Goal: Task Accomplishment & Management: Manage account settings

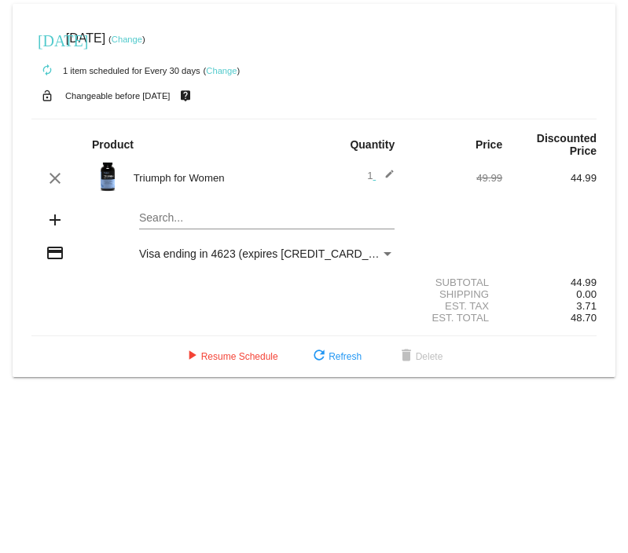
click at [219, 71] on link "Change" at bounding box center [221, 70] width 31 height 9
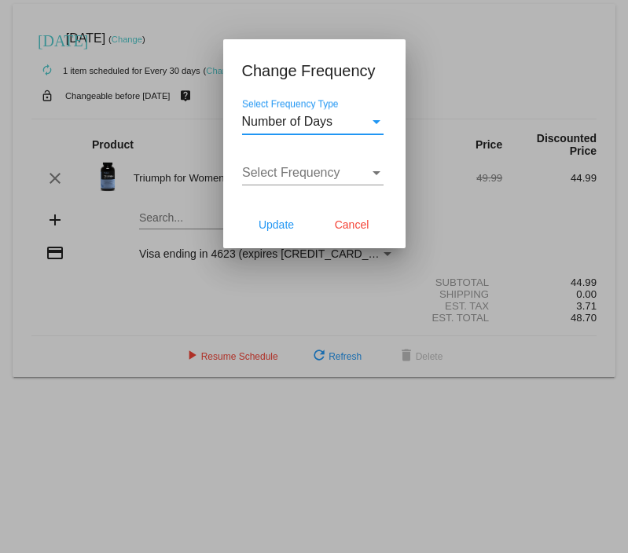
click at [218, 22] on div at bounding box center [314, 276] width 628 height 553
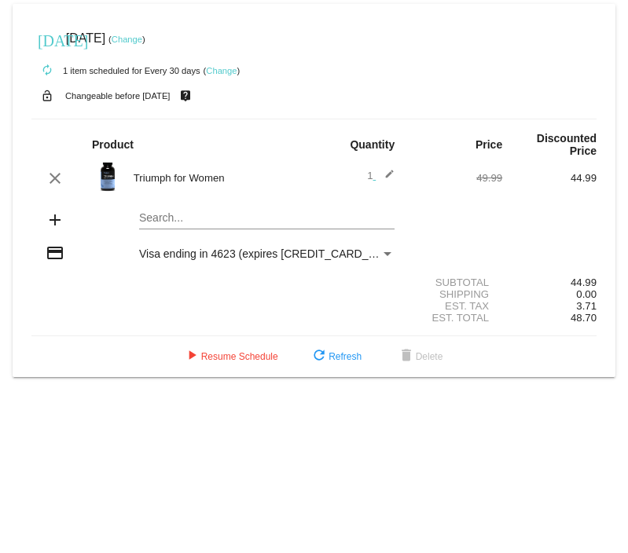
click at [142, 36] on link "Change" at bounding box center [127, 39] width 31 height 9
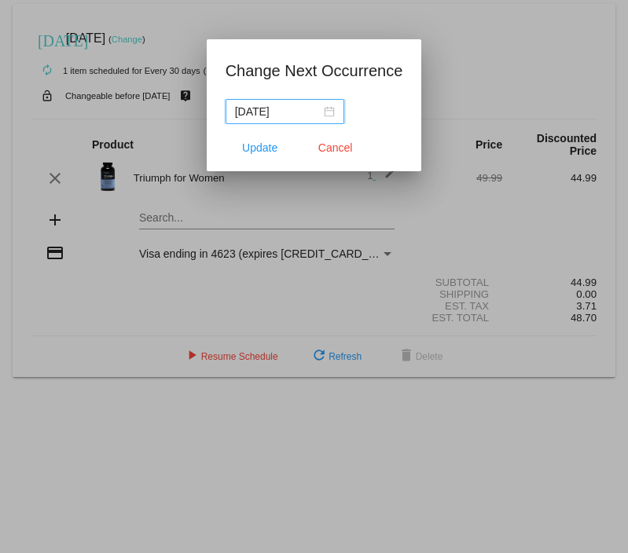
click at [318, 111] on div "[DATE]" at bounding box center [285, 111] width 100 height 17
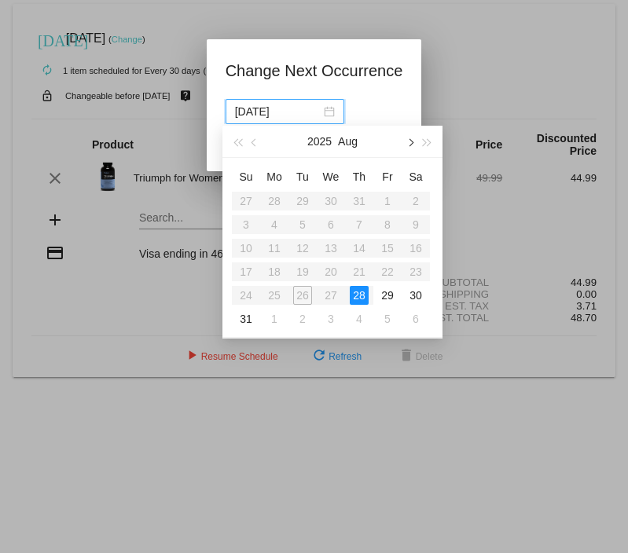
click at [410, 145] on span "button" at bounding box center [410, 143] width 8 height 8
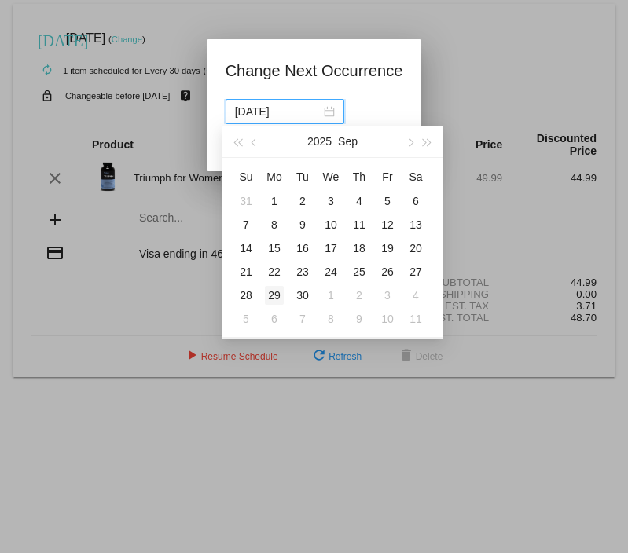
click at [276, 293] on div "29" at bounding box center [274, 295] width 19 height 19
type input "[DATE]"
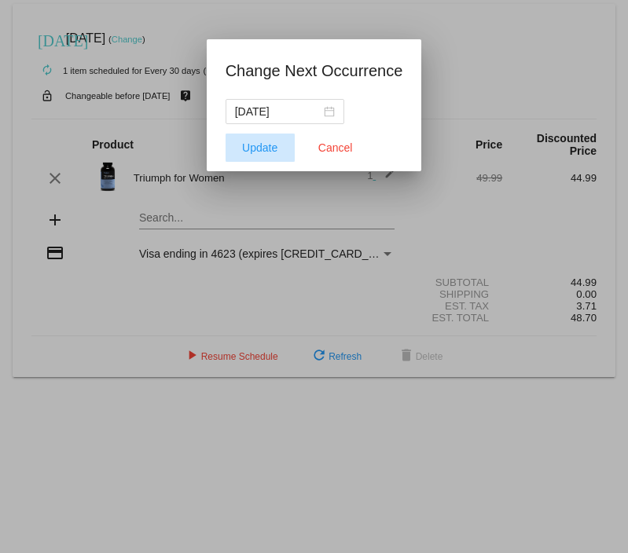
click at [264, 145] on span "Update" at bounding box center [259, 148] width 35 height 13
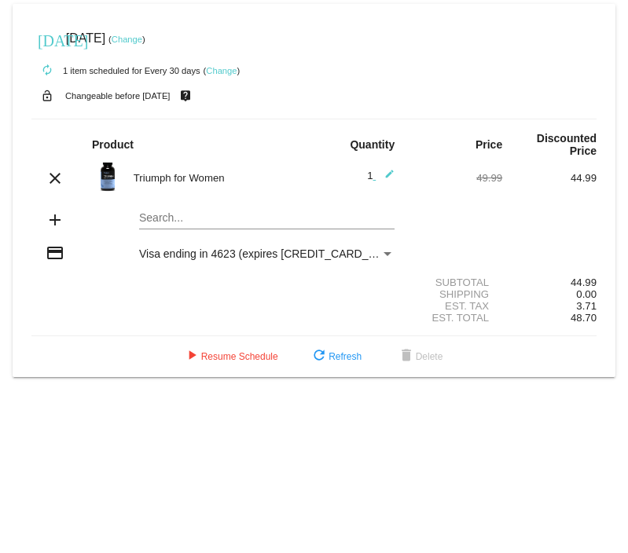
click at [224, 78] on div "autorenew 1 item scheduled for Every 30 days ( Change )" at bounding box center [313, 69] width 565 height 31
click at [223, 72] on link "Change" at bounding box center [221, 70] width 31 height 9
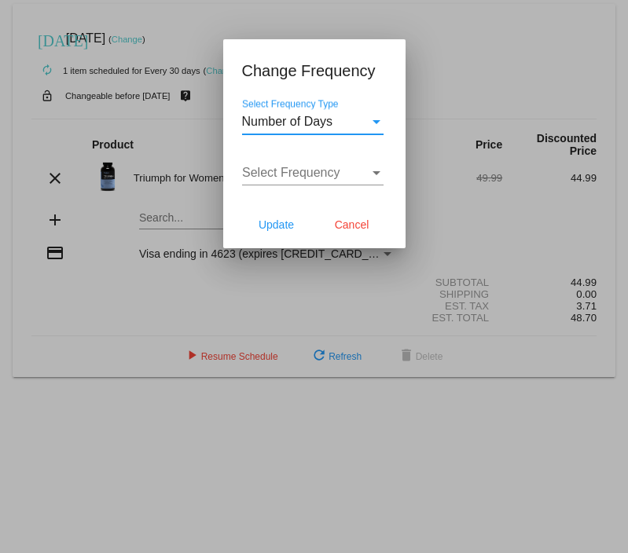
click at [379, 121] on div "Select Frequency Type" at bounding box center [377, 122] width 8 height 4
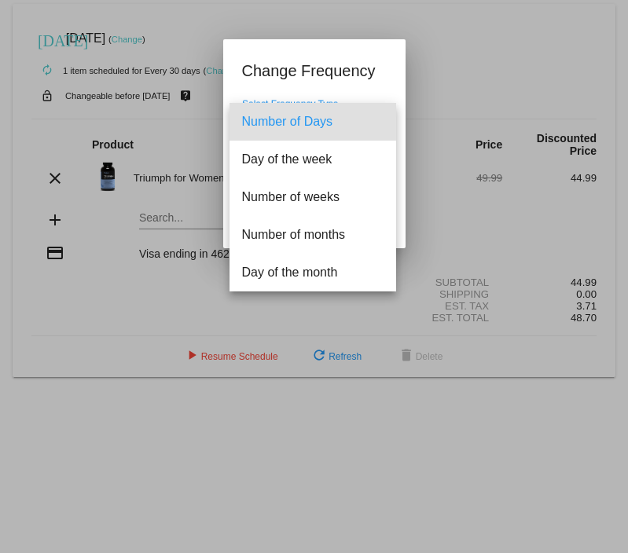
click at [331, 127] on span "Number of Days" at bounding box center [313, 122] width 142 height 38
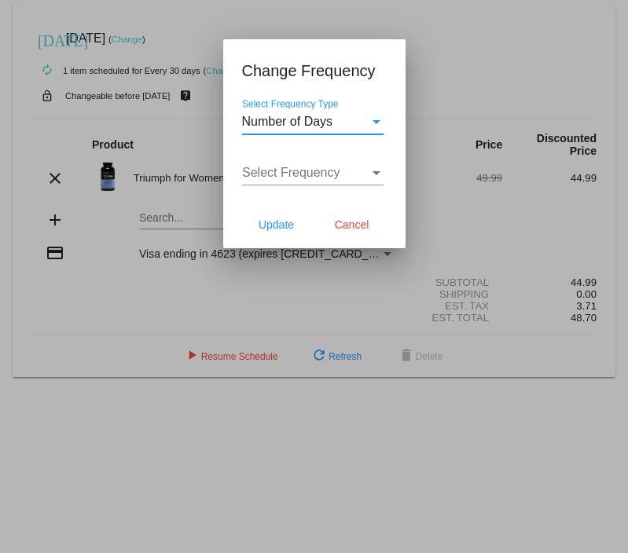
click at [374, 173] on div "Select Frequency" at bounding box center [377, 173] width 8 height 4
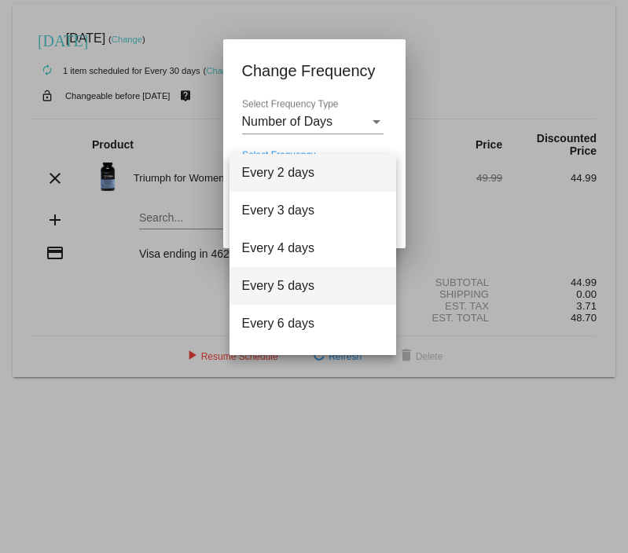
scroll to position [63, 0]
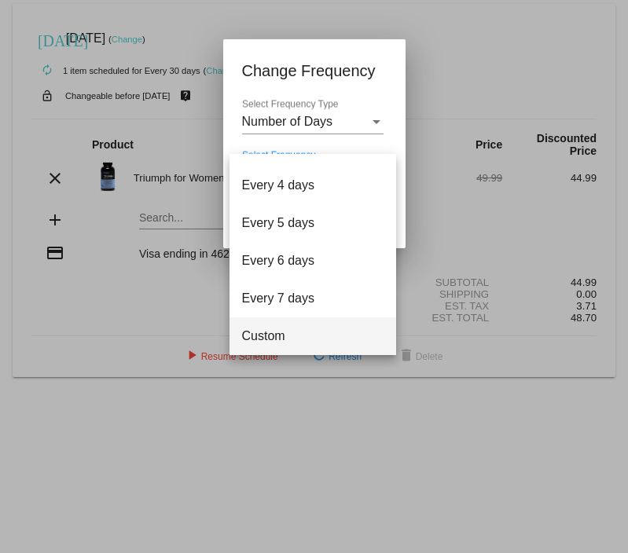
click at [271, 336] on span "Custom" at bounding box center [313, 337] width 142 height 38
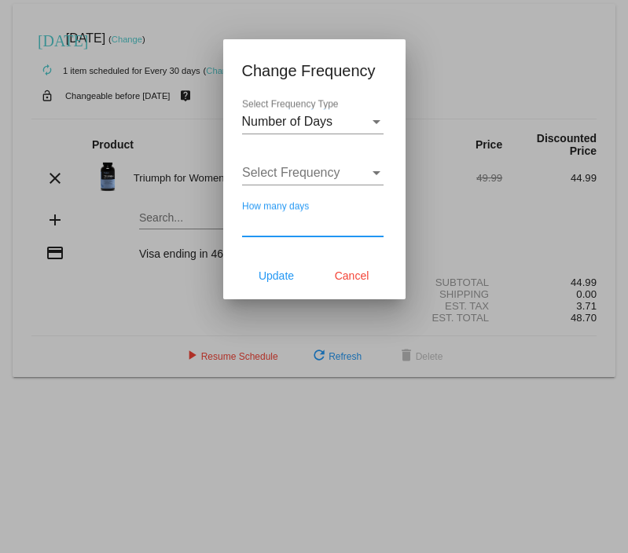
click at [289, 225] on input "How many days" at bounding box center [313, 224] width 142 height 14
type input "45"
click at [289, 278] on span "Update" at bounding box center [276, 276] width 35 height 13
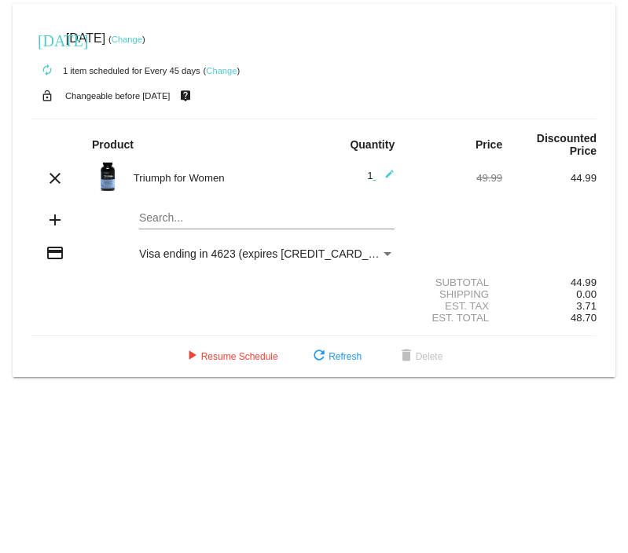
click at [388, 253] on div "Payment Method" at bounding box center [388, 254] width 8 height 4
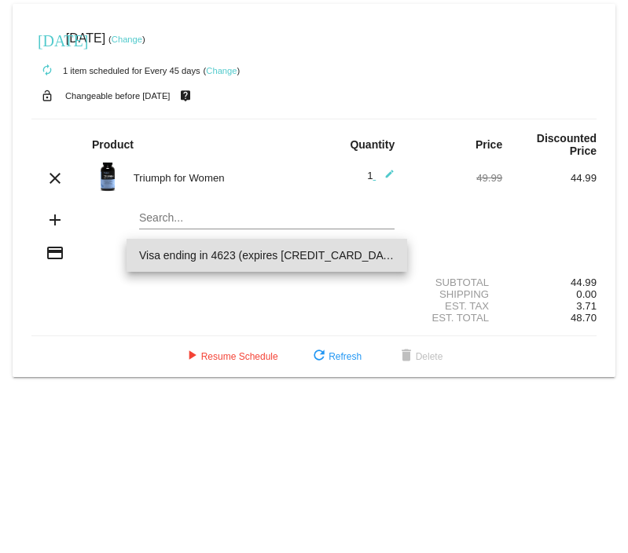
click at [250, 362] on div at bounding box center [314, 276] width 628 height 553
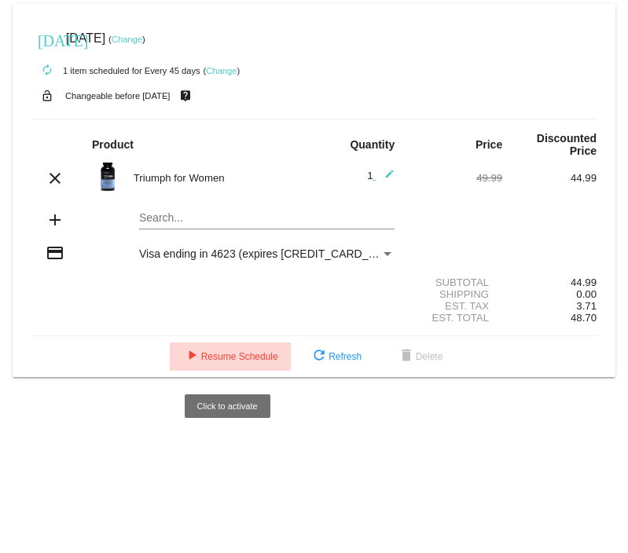
click at [250, 362] on span "play_arrow Resume Schedule" at bounding box center [230, 356] width 96 height 11
